Goal: Information Seeking & Learning: Find specific page/section

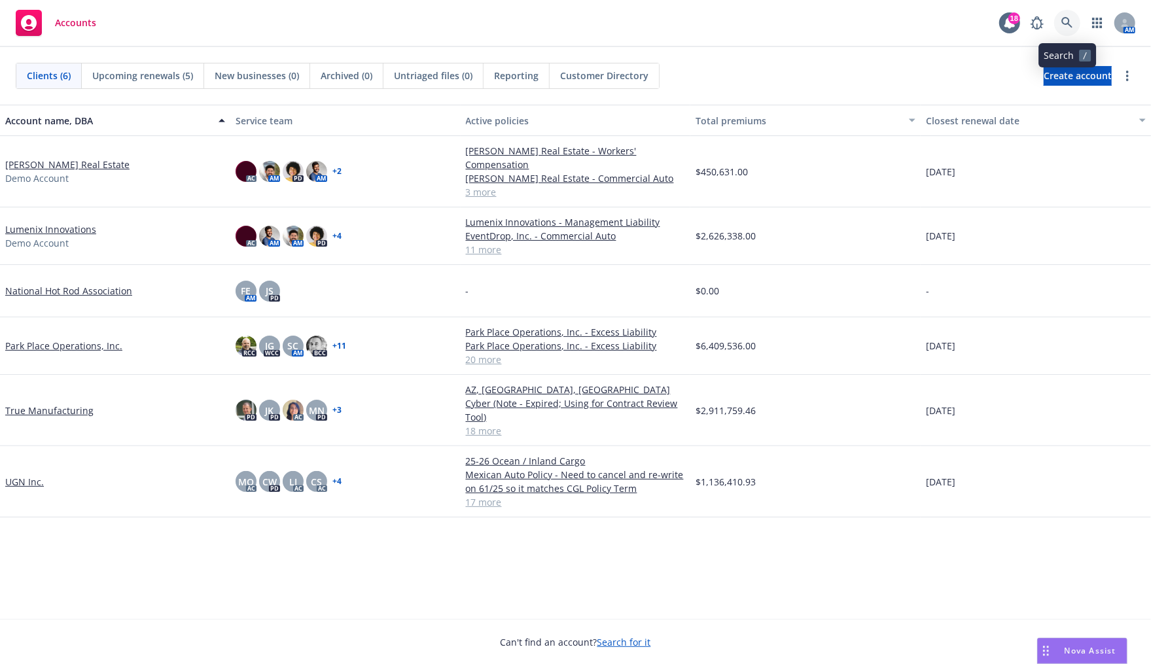
click at [1059, 15] on link at bounding box center [1067, 23] width 26 height 26
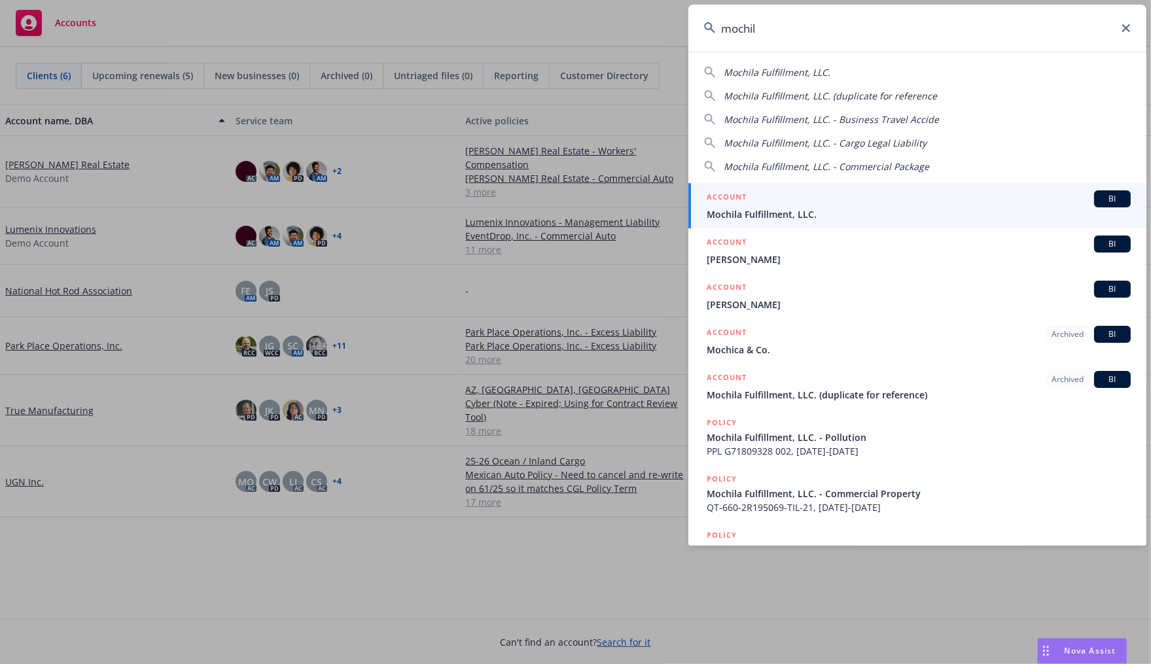
type input "mochil"
click at [942, 185] on link "ACCOUNT BI Mochila Fulfillment, LLC." at bounding box center [917, 205] width 458 height 45
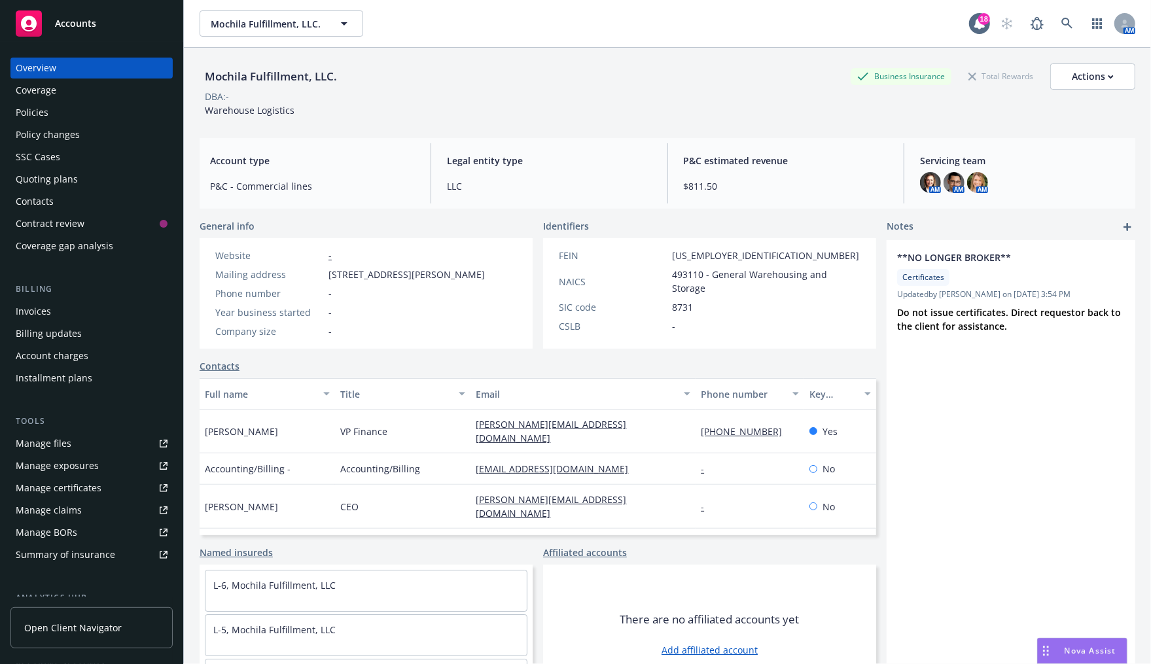
click at [71, 317] on div "Invoices" at bounding box center [92, 311] width 152 height 21
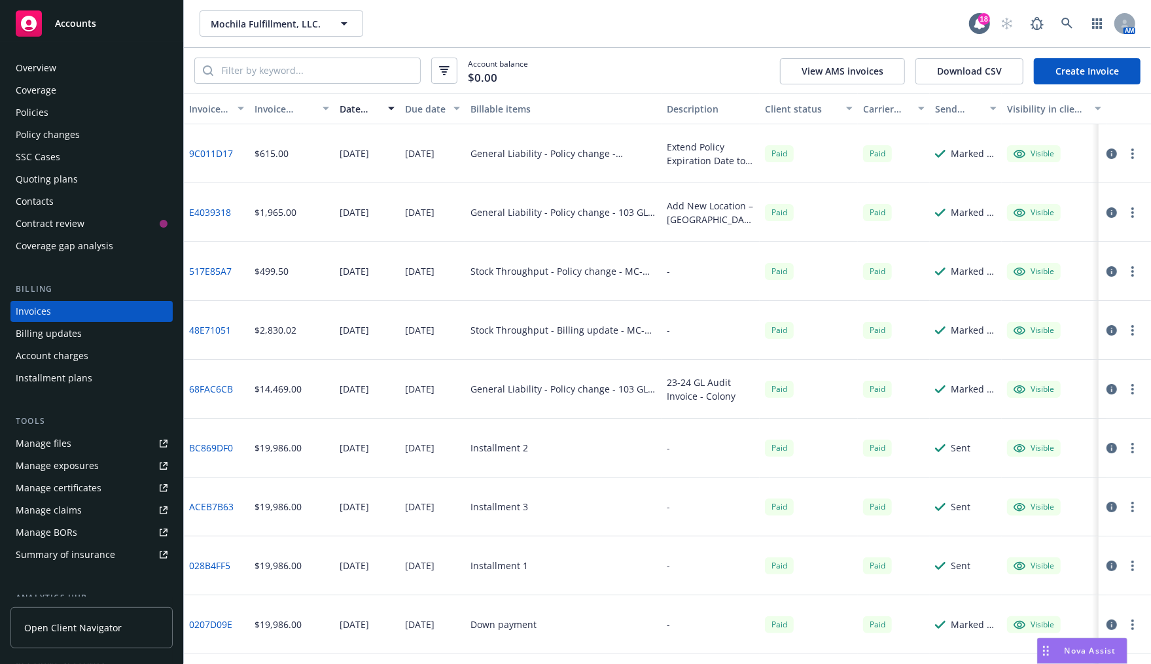
drag, startPoint x: 722, startPoint y: 26, endPoint x: 690, endPoint y: 103, distance: 83.9
click at [722, 26] on div "Mochila Fulfillment, LLC. Mochila Fulfillment, LLC." at bounding box center [584, 23] width 769 height 26
click at [688, 48] on div "Account balance $0.00 View AMS invoices Download CSV Create Invoice" at bounding box center [667, 70] width 967 height 45
click at [664, 22] on div "Mochila Fulfillment, LLC. Mochila Fulfillment, LLC." at bounding box center [584, 23] width 769 height 26
click at [351, 73] on input "search" at bounding box center [316, 70] width 207 height 25
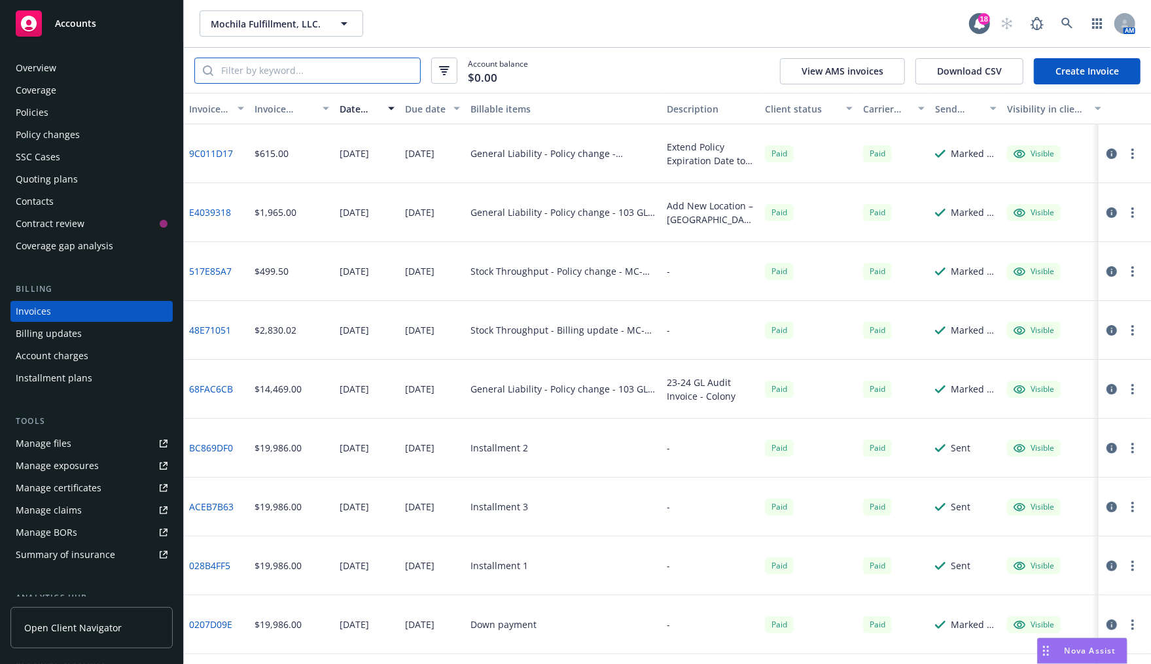
paste input "103 GL 0180757-04"
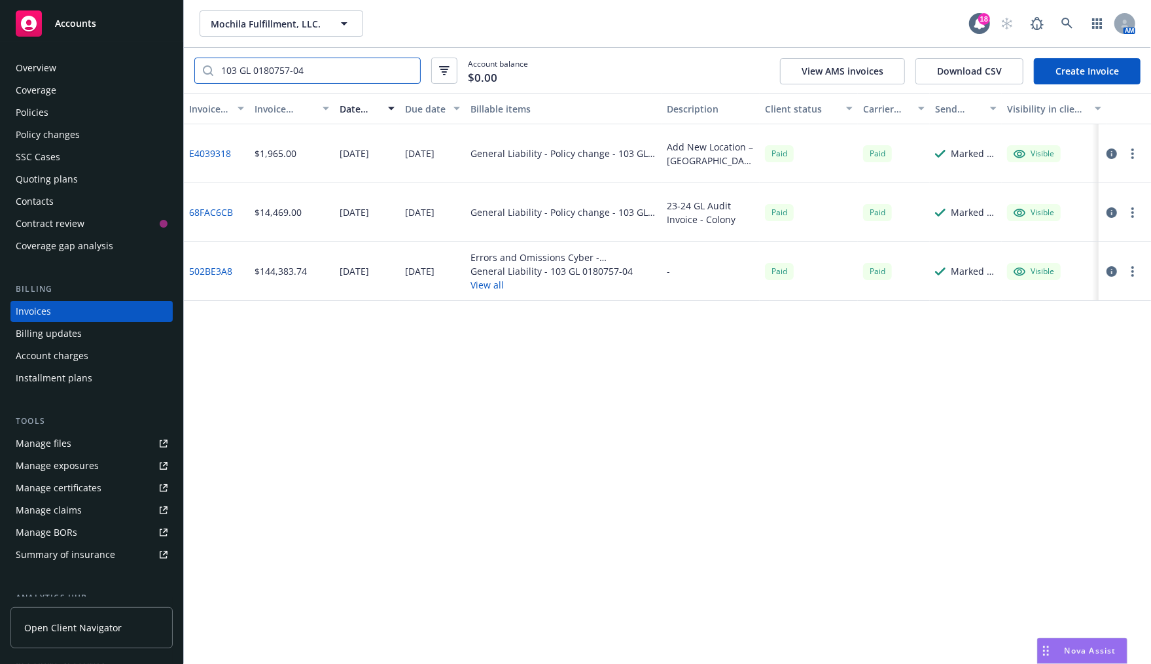
type input "103 GL 0180757-04"
click at [364, 75] on input "103 GL 0180757-04" at bounding box center [316, 70] width 207 height 25
click at [66, 338] on div "Billing updates" at bounding box center [49, 333] width 66 height 21
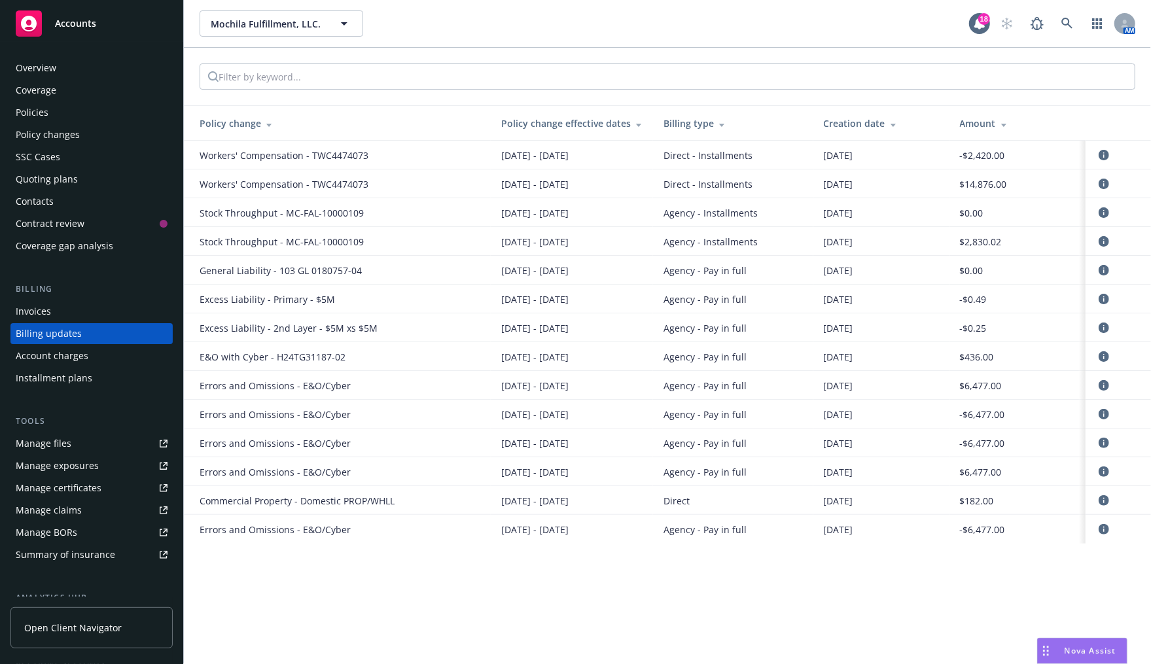
click at [62, 315] on div "Invoices" at bounding box center [92, 311] width 152 height 21
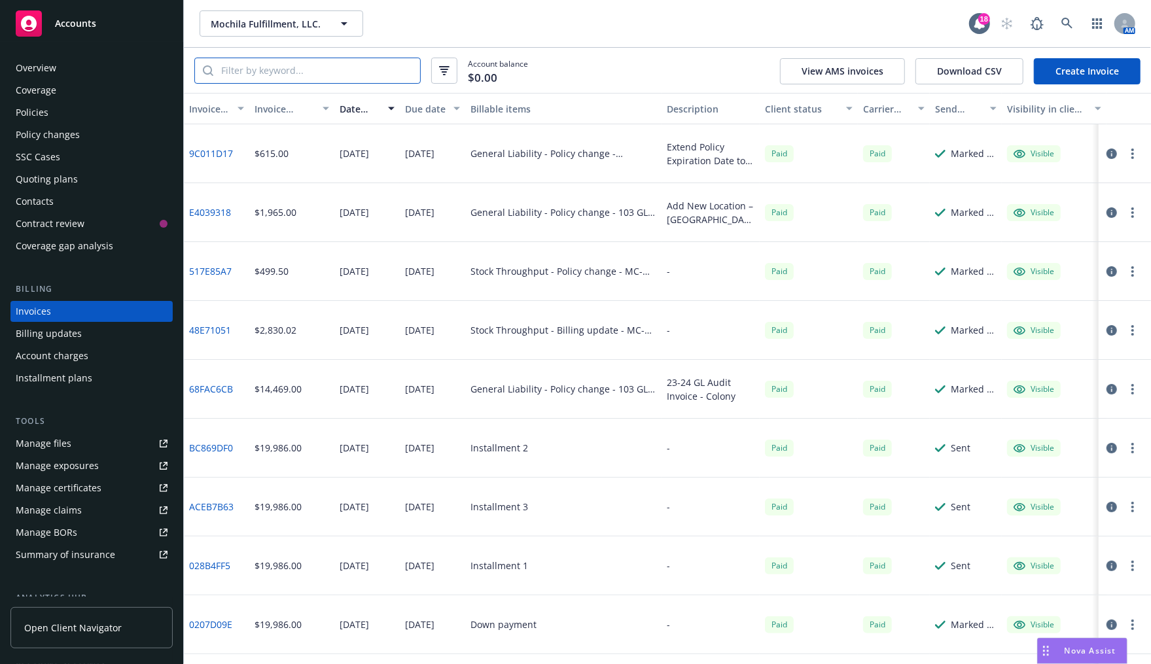
click at [306, 73] on input "search" at bounding box center [316, 70] width 207 height 25
type input "amwins"
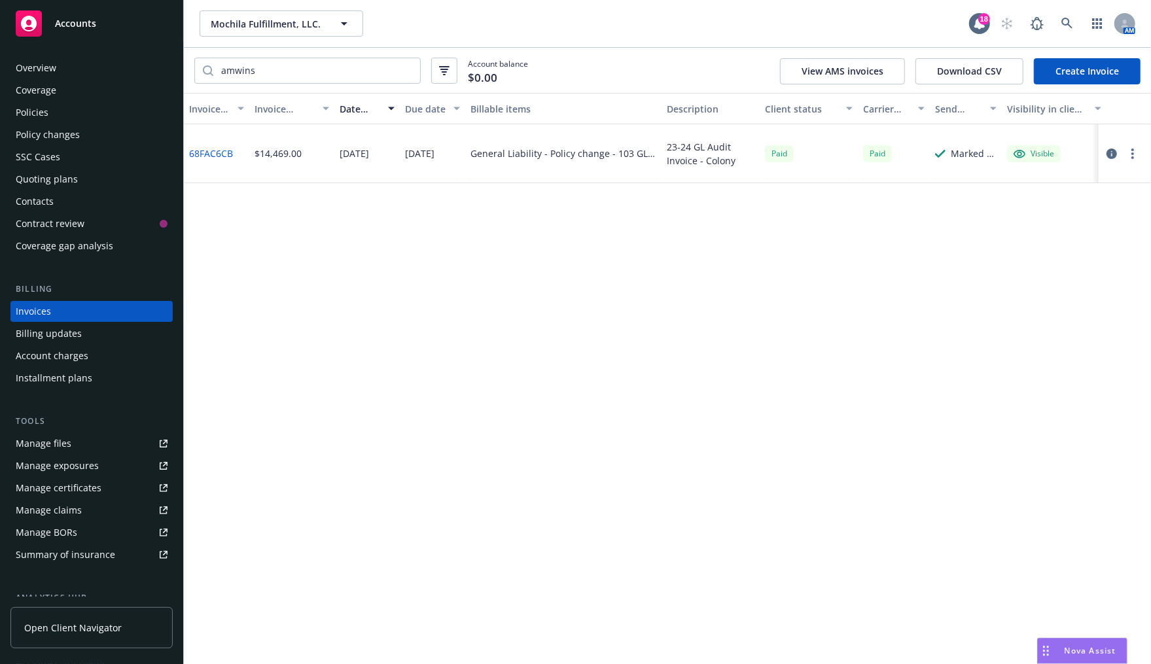
click at [1107, 157] on icon "button" at bounding box center [1111, 154] width 10 height 10
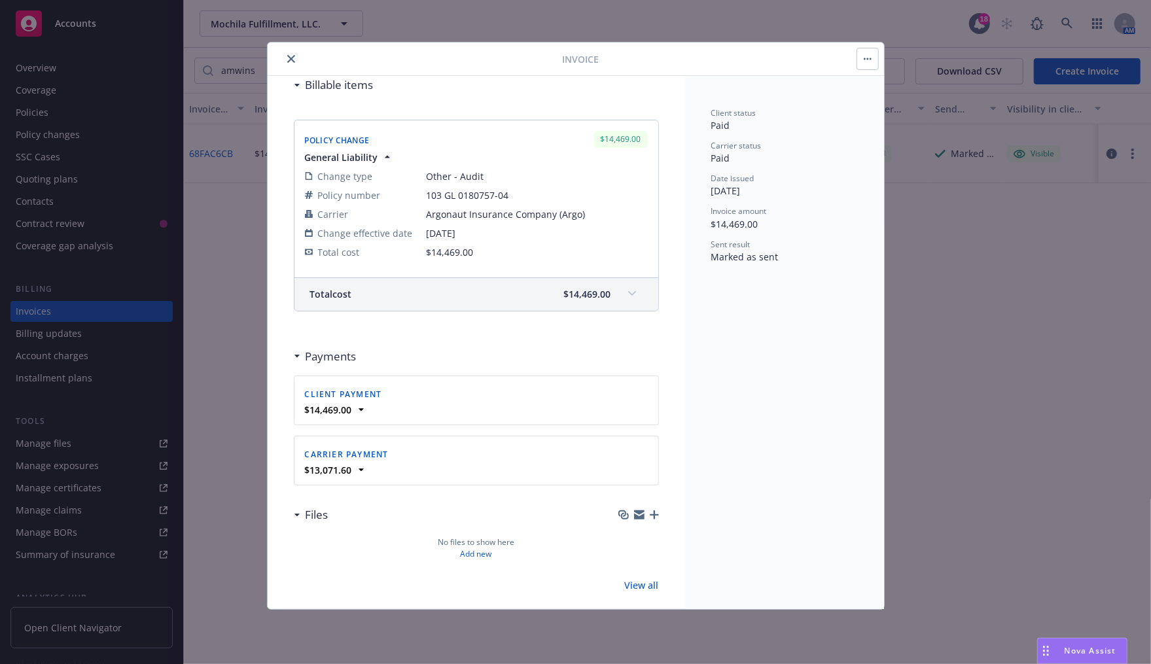
scroll to position [173, 0]
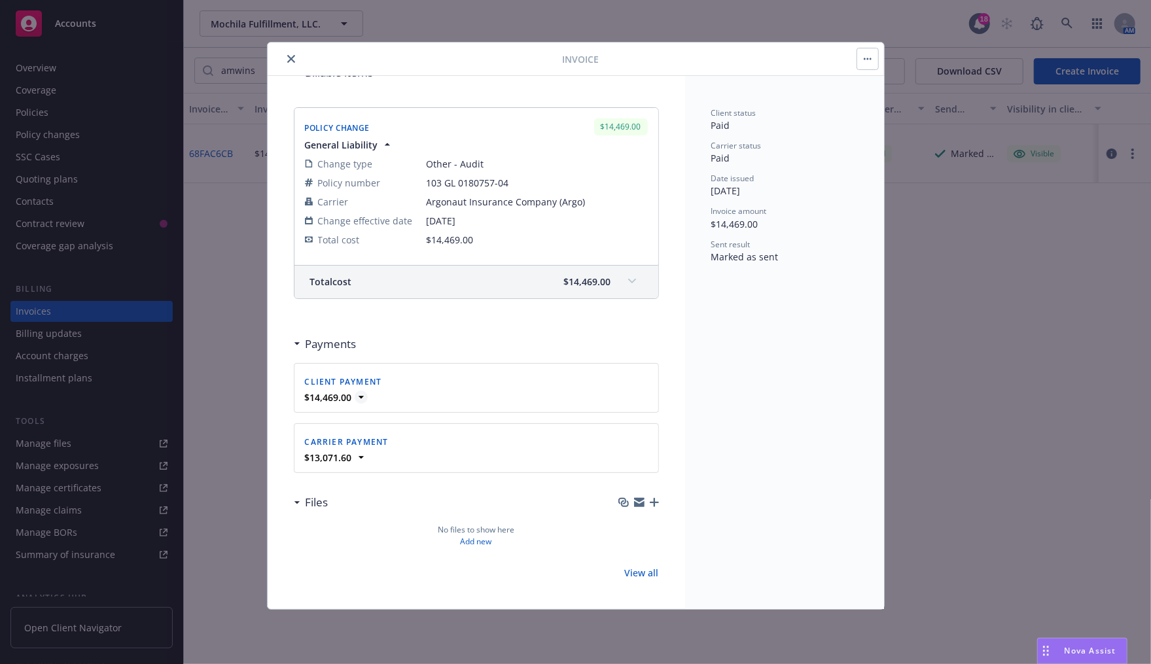
click at [360, 396] on icon at bounding box center [360, 397] width 5 height 3
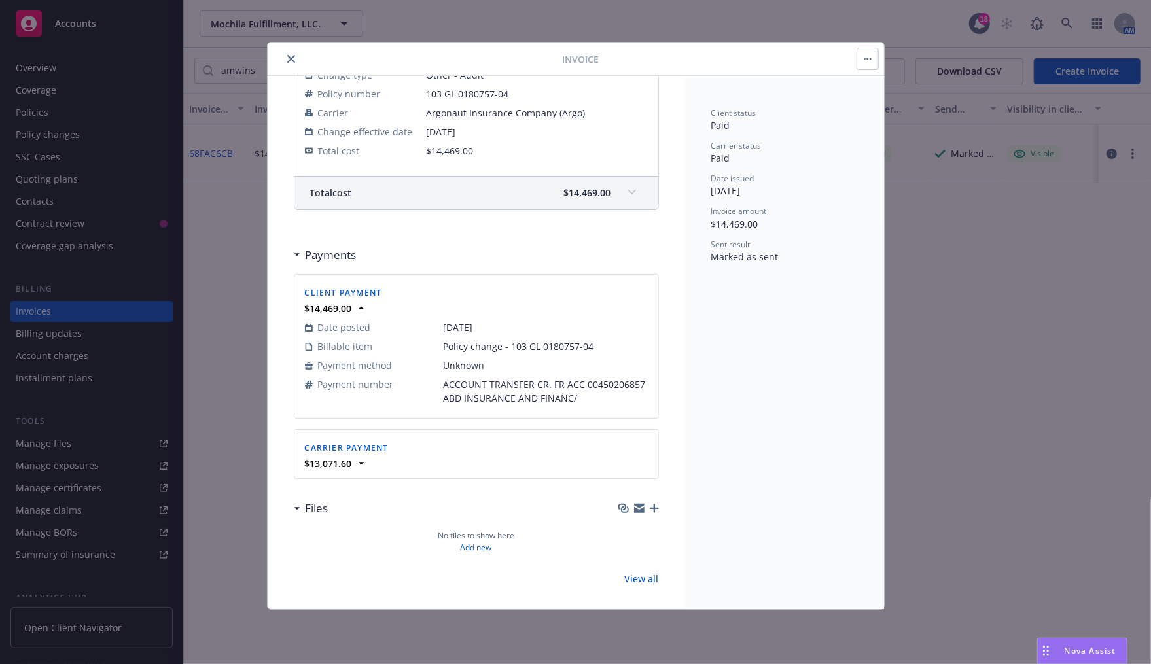
scroll to position [268, 0]
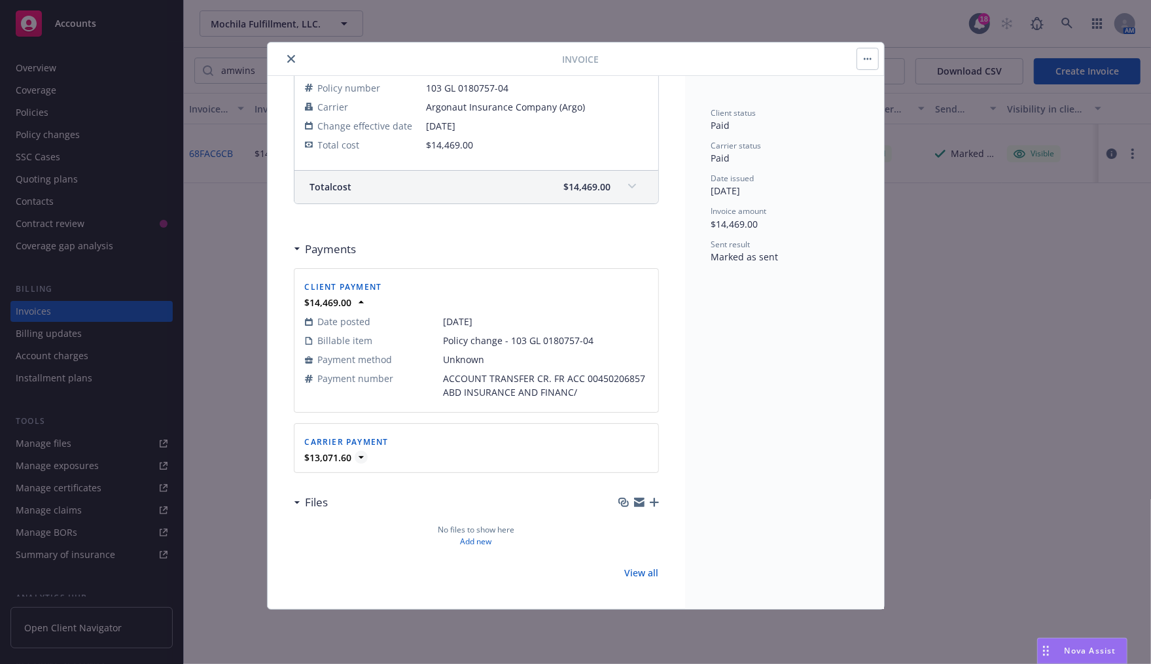
click at [351, 454] on strong "$13,071.60" at bounding box center [328, 457] width 47 height 12
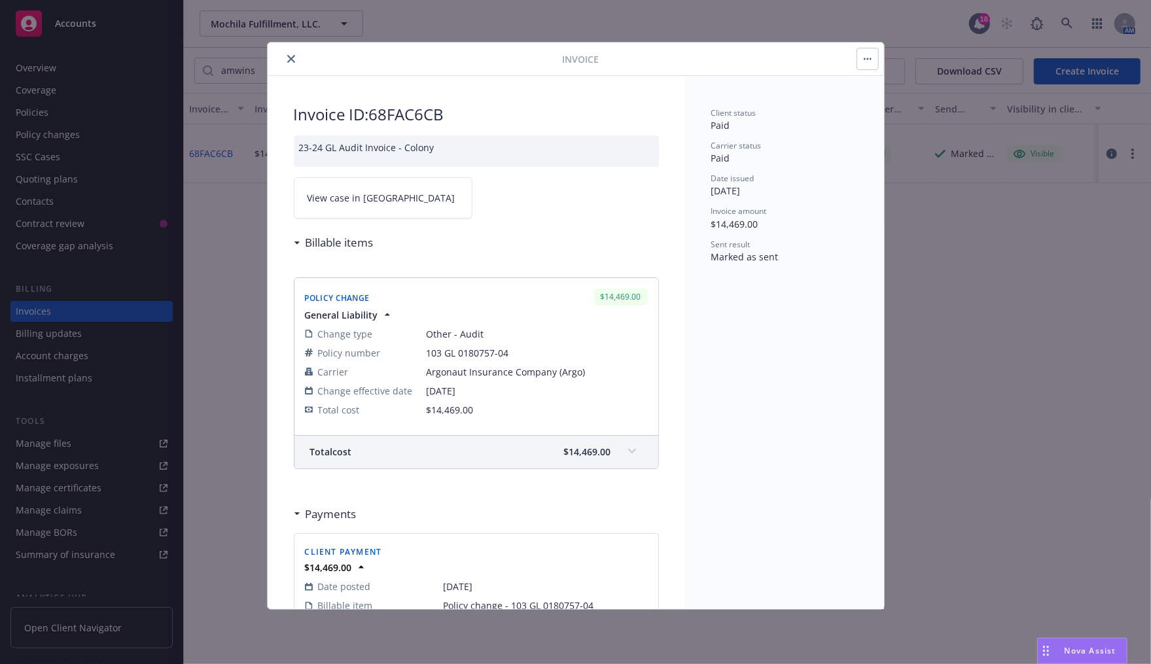
scroll to position [0, 0]
click at [362, 217] on link "View case in [GEOGRAPHIC_DATA]" at bounding box center [383, 201] width 179 height 41
click at [297, 57] on button "close" at bounding box center [291, 59] width 16 height 16
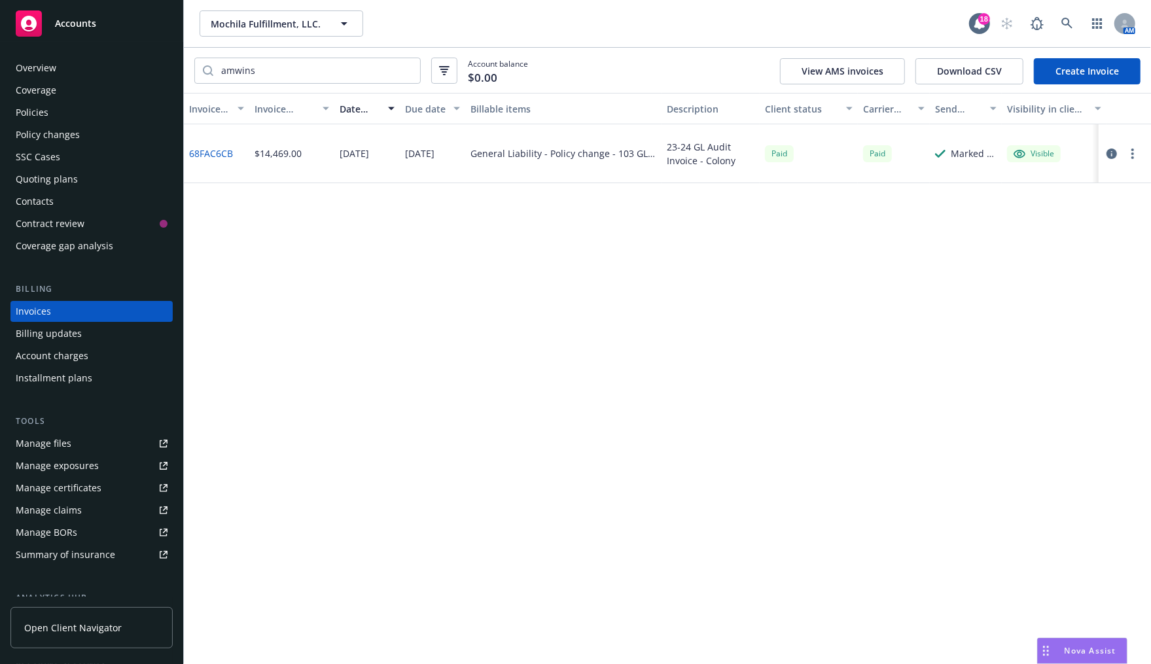
click at [64, 77] on div "Overview" at bounding box center [92, 68] width 152 height 21
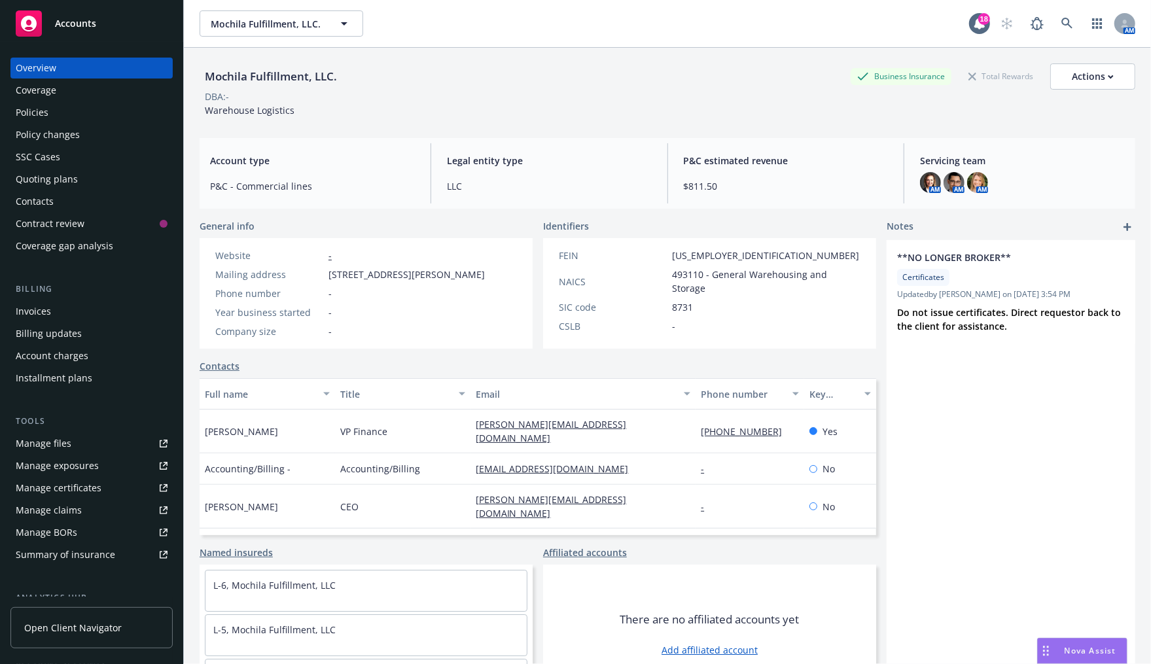
click at [830, 34] on div "Mochila Fulfillment, LLC. Mochila Fulfillment, LLC." at bounding box center [584, 23] width 769 height 26
click at [1054, 27] on link at bounding box center [1067, 23] width 26 height 26
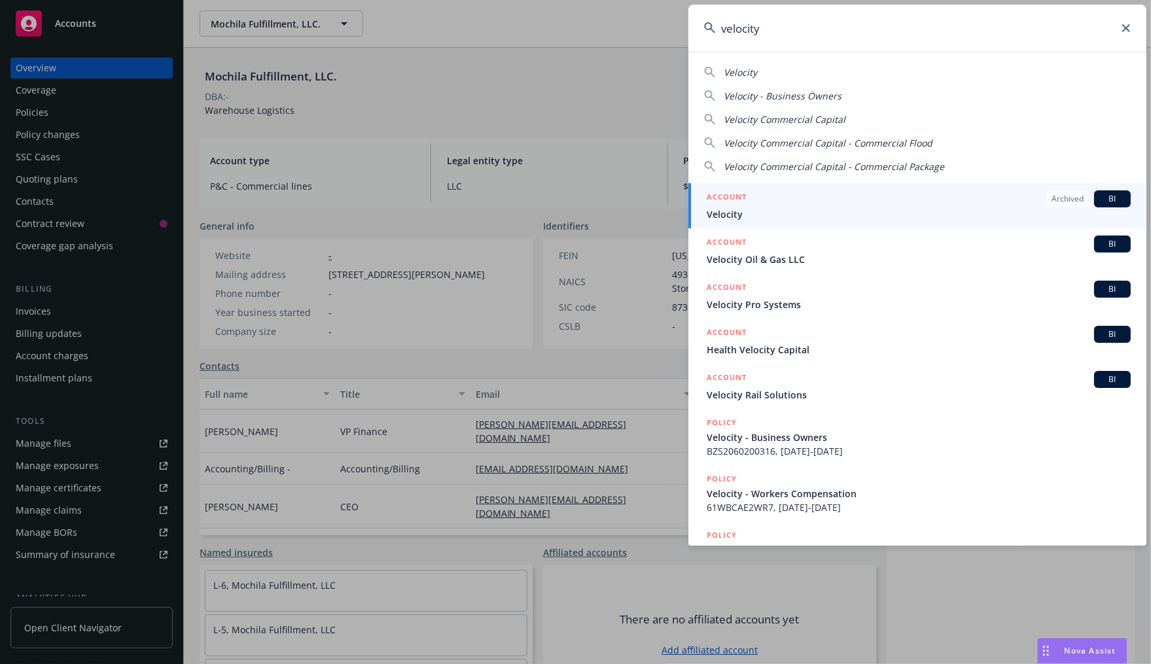
click at [811, 124] on span "Velocity Commercial Capital" at bounding box center [785, 119] width 122 height 12
type input "Velocity Commercial Capital"
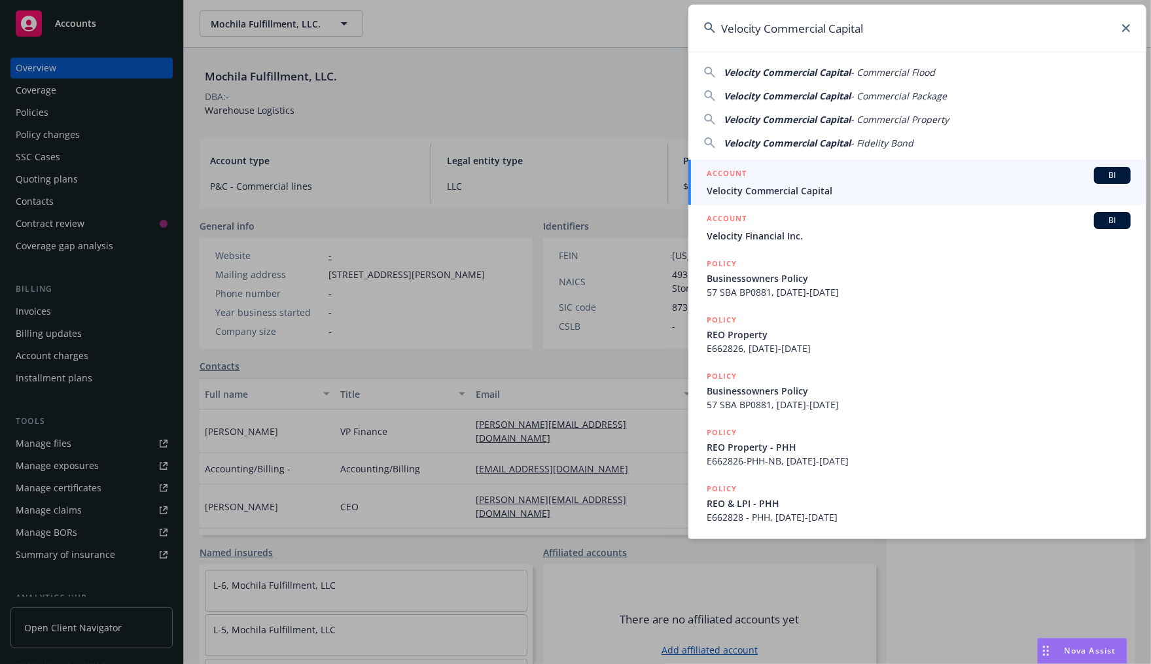
click at [823, 177] on div "ACCOUNT BI" at bounding box center [919, 175] width 424 height 17
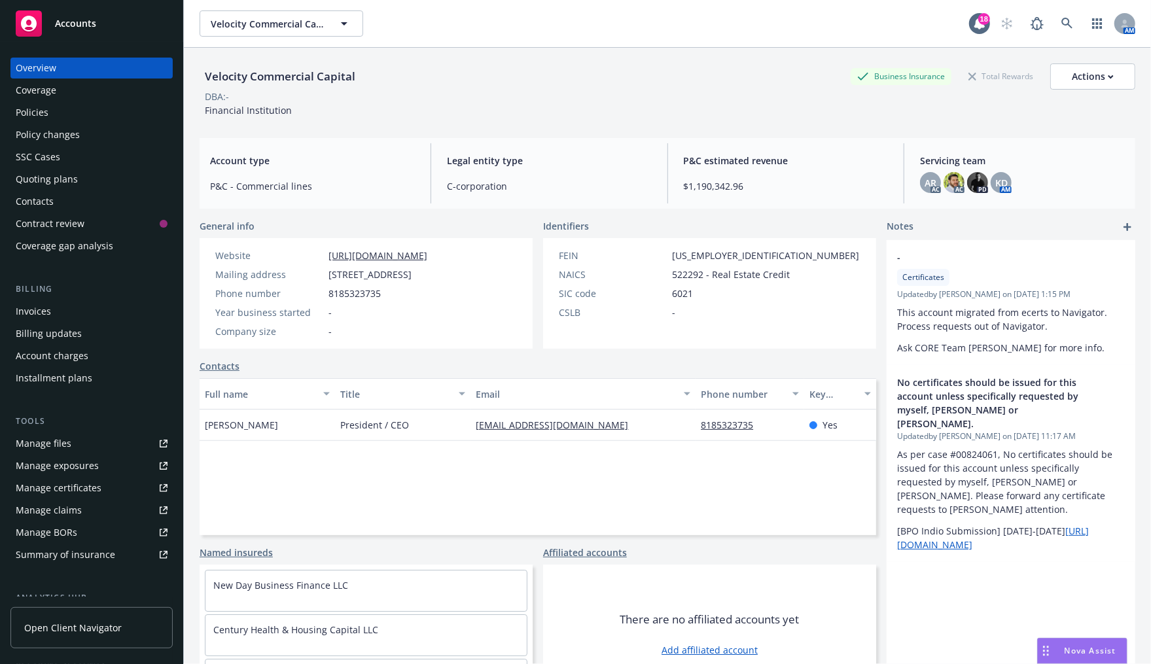
click at [507, 83] on div "Velocity Commercial Capital Business Insurance Total Rewards Actions" at bounding box center [668, 76] width 936 height 26
click at [527, 105] on div "Velocity Commercial Capital Business Insurance Total Rewards Actions DBA: - Fin…" at bounding box center [668, 90] width 936 height 54
click at [186, 147] on div "Velocity Commercial Capital Business Insurance Total Rewards Actions DBA: - Fin…" at bounding box center [667, 380] width 967 height 664
click at [71, 115] on div "Policies" at bounding box center [92, 112] width 152 height 21
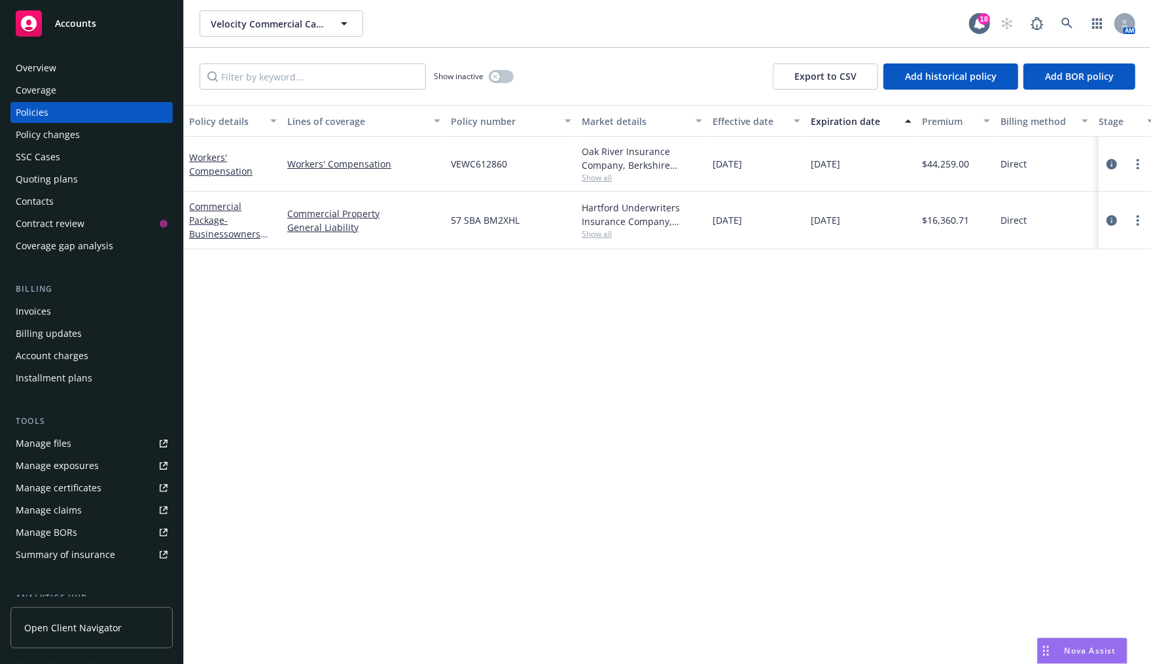
click at [76, 74] on div "Overview" at bounding box center [92, 68] width 152 height 21
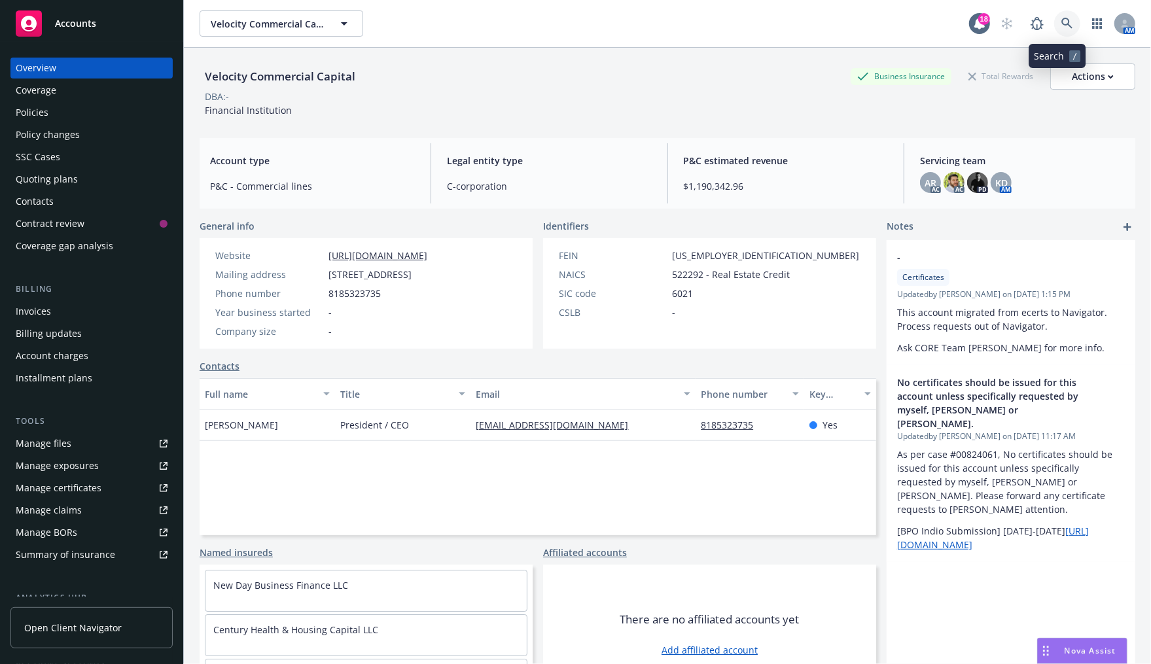
click at [1054, 18] on link at bounding box center [1067, 23] width 26 height 26
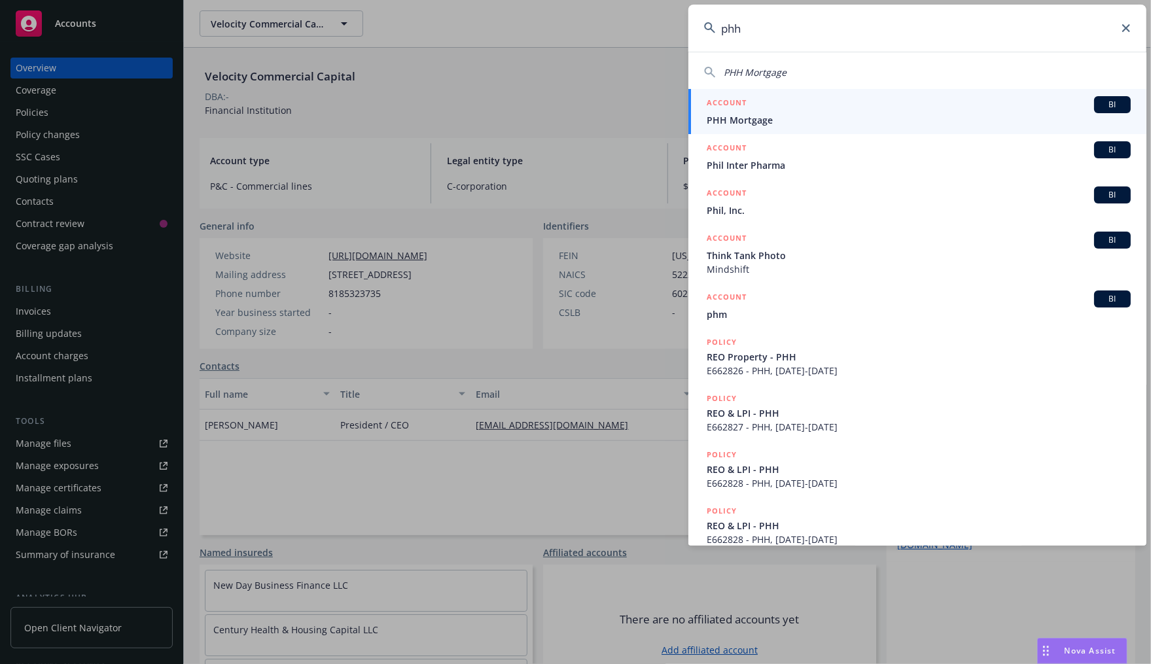
type input "phh"
click at [916, 109] on div "ACCOUNT BI" at bounding box center [919, 104] width 424 height 17
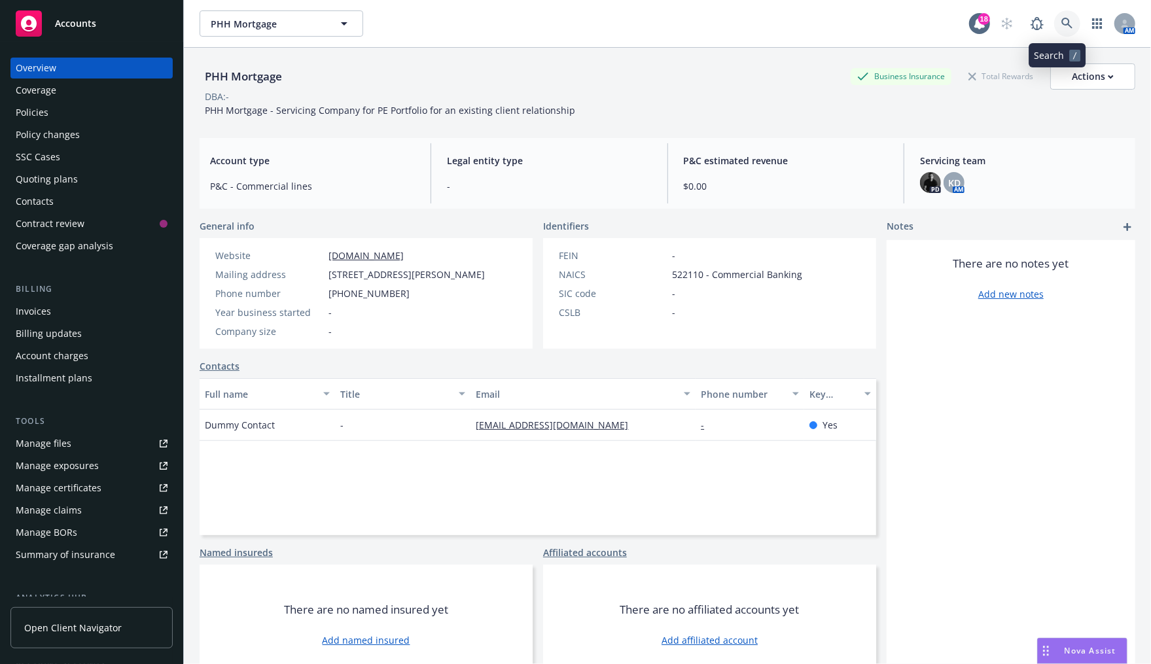
click at [1054, 16] on link at bounding box center [1067, 23] width 26 height 26
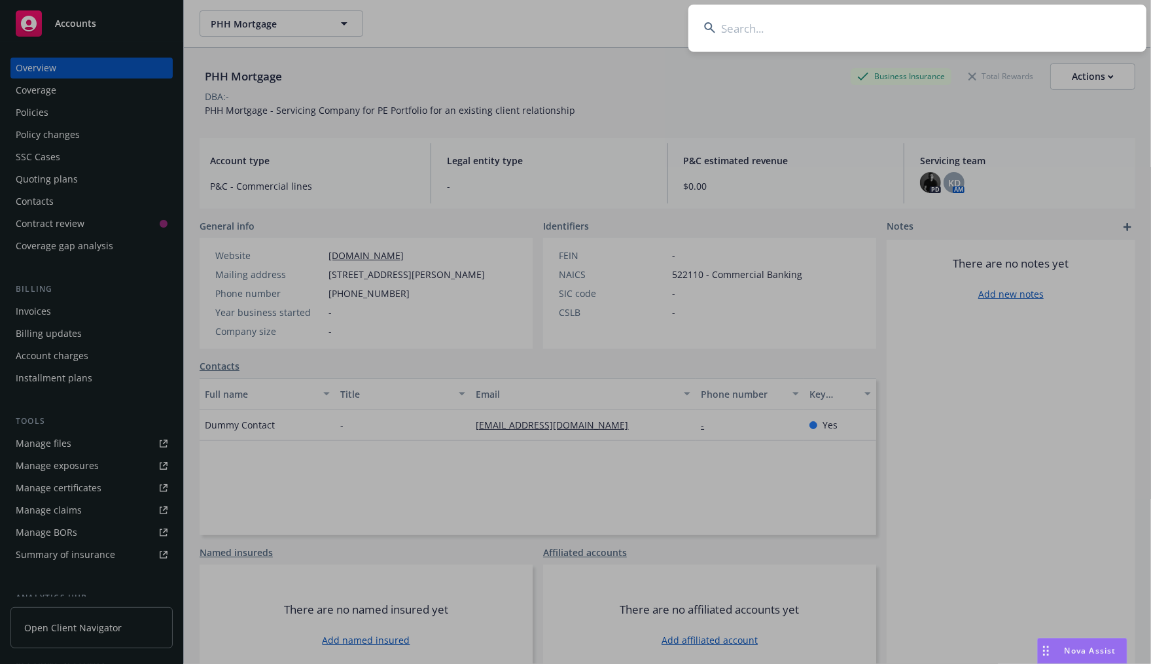
click at [1051, 26] on input at bounding box center [917, 28] width 458 height 47
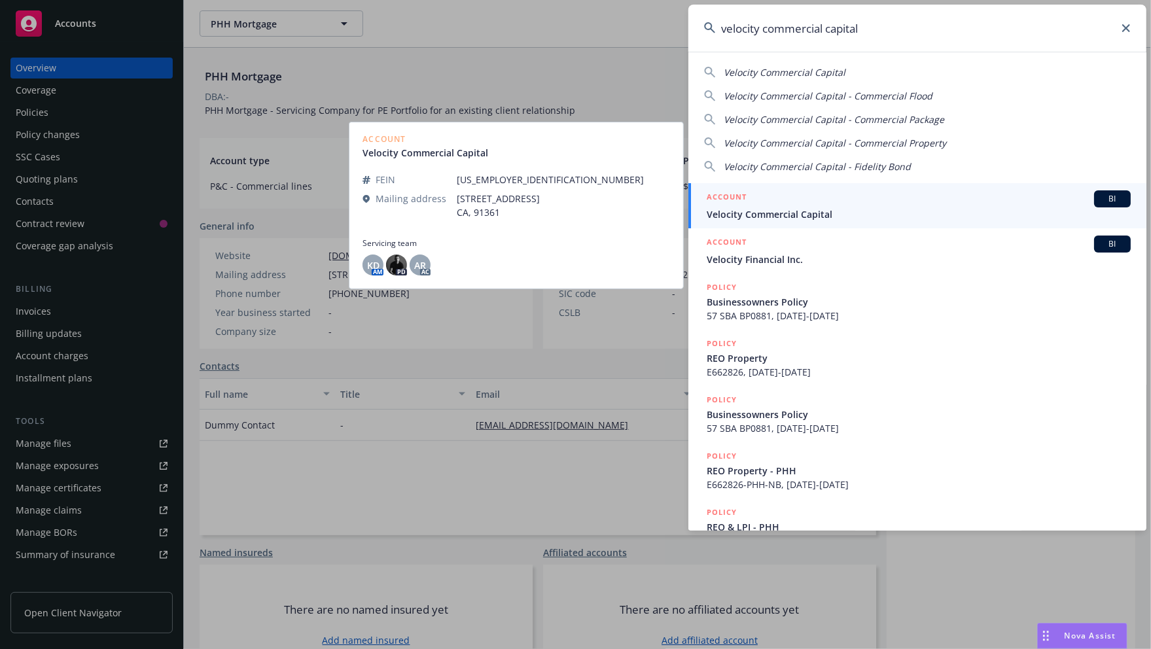
type input "velocity commercial capital"
click at [758, 219] on span "Velocity Commercial Capital" at bounding box center [919, 214] width 424 height 14
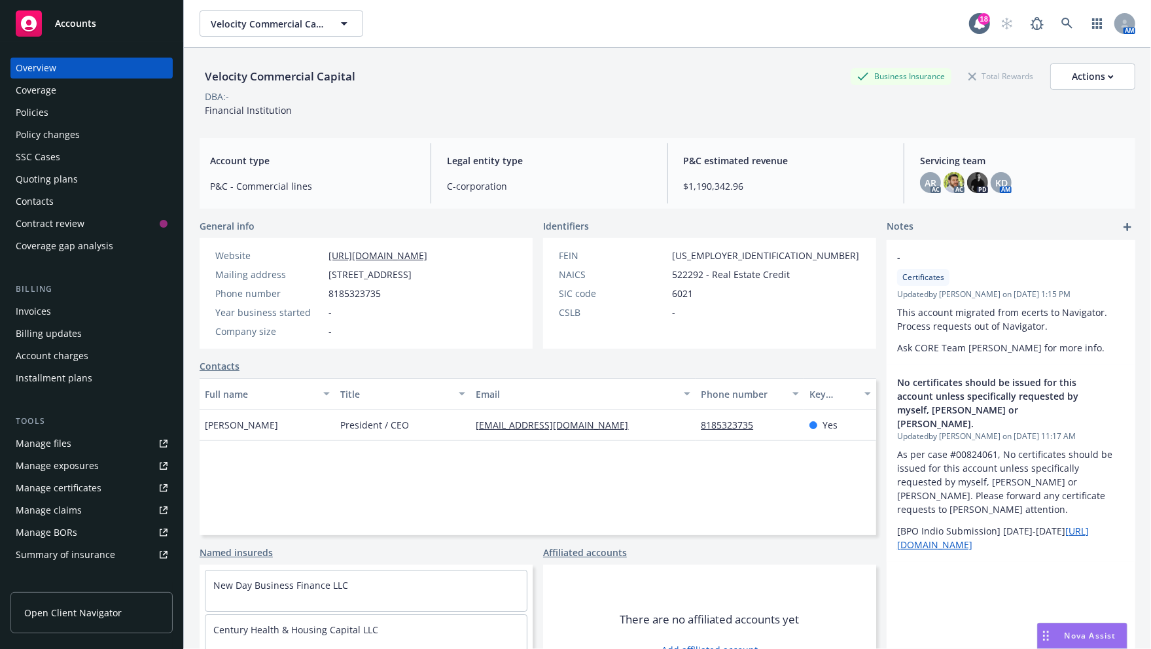
click at [758, 219] on div "Identifiers" at bounding box center [709, 226] width 333 height 14
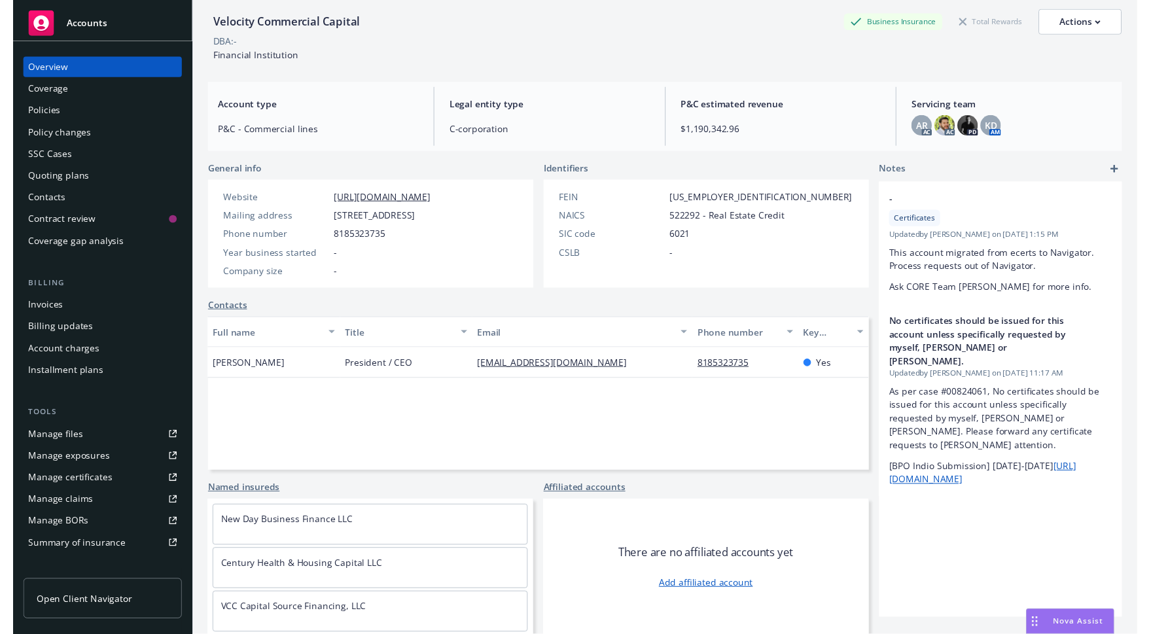
scroll to position [68, 0]
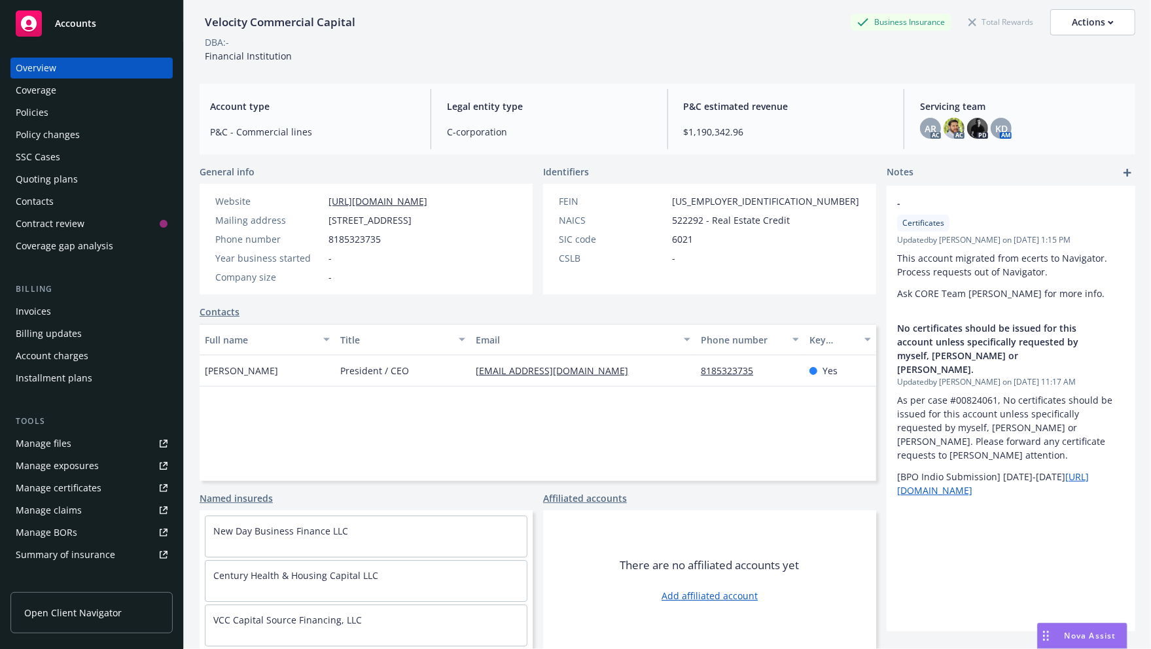
click at [74, 308] on div "Invoices" at bounding box center [92, 311] width 152 height 21
